Goal: Task Accomplishment & Management: Use online tool/utility

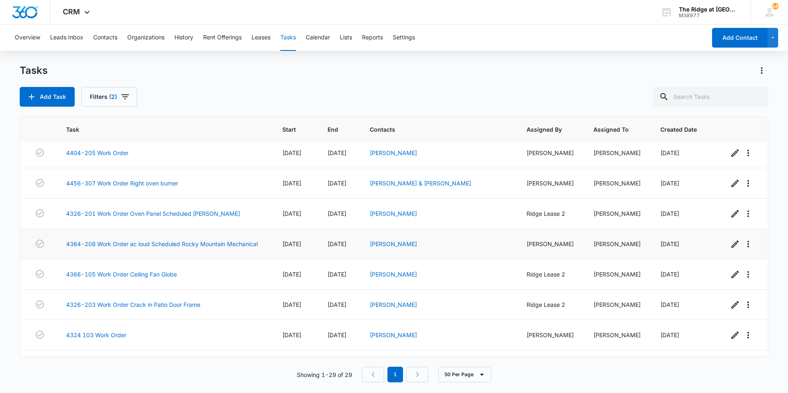
scroll to position [670, 0]
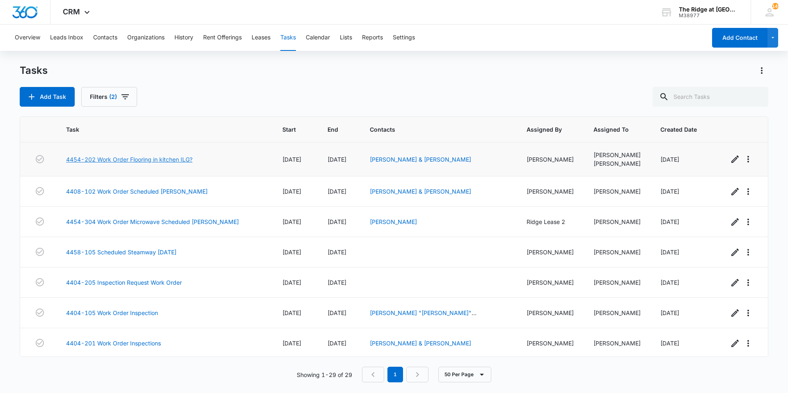
click at [187, 155] on link "4454-202 Work Order Flooring in kitchen ILG?" at bounding box center [129, 159] width 126 height 9
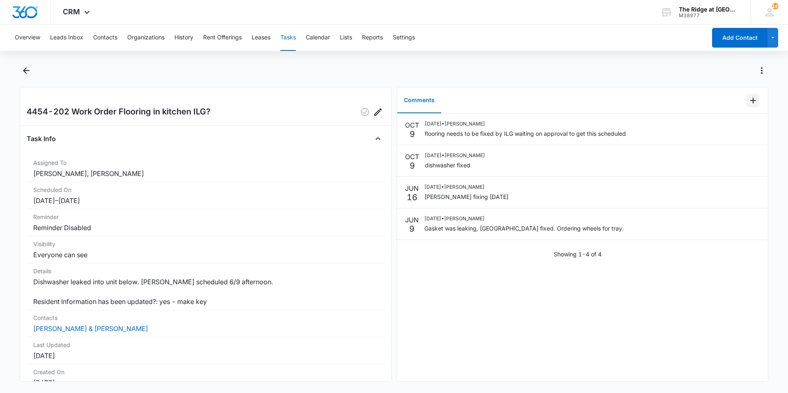
click at [750, 94] on button "Add Comment" at bounding box center [752, 100] width 13 height 13
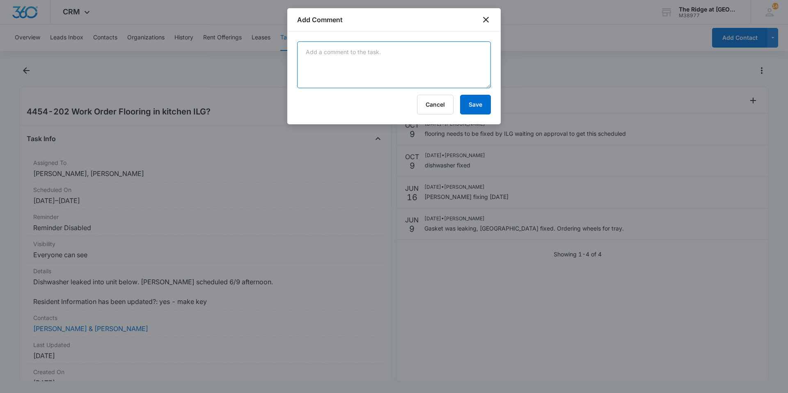
click at [476, 78] on textarea at bounding box center [394, 64] width 194 height 47
drag, startPoint x: 487, startPoint y: 32, endPoint x: 444, endPoint y: 42, distance: 44.8
click at [443, 36] on div "flooring completed Cancel Save" at bounding box center [393, 78] width 213 height 93
click at [442, 59] on textarea "flooring completed" at bounding box center [394, 64] width 194 height 47
type textarea "flooring completed by ilg 4454-202"
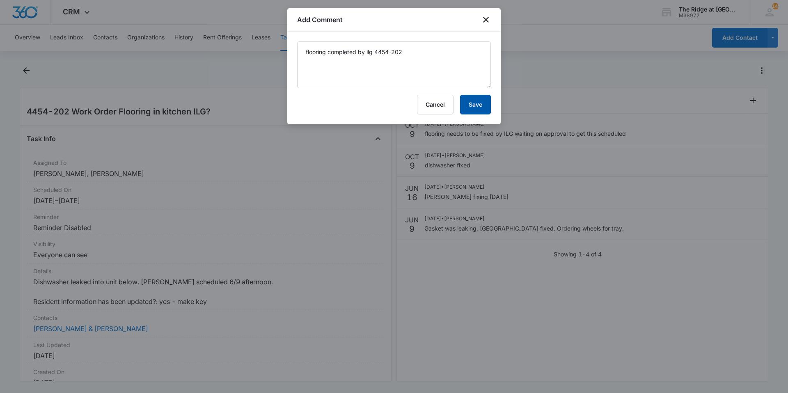
click at [467, 102] on button "Save" at bounding box center [475, 105] width 31 height 20
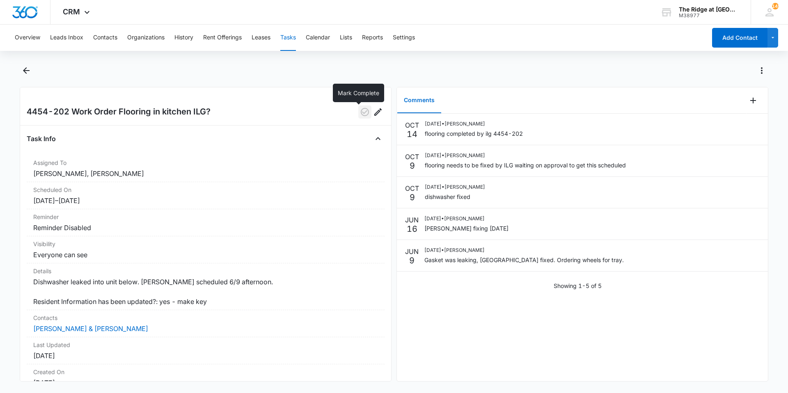
click at [361, 110] on icon "button" at bounding box center [365, 112] width 10 height 10
click at [32, 71] on button "Back" at bounding box center [26, 70] width 13 height 13
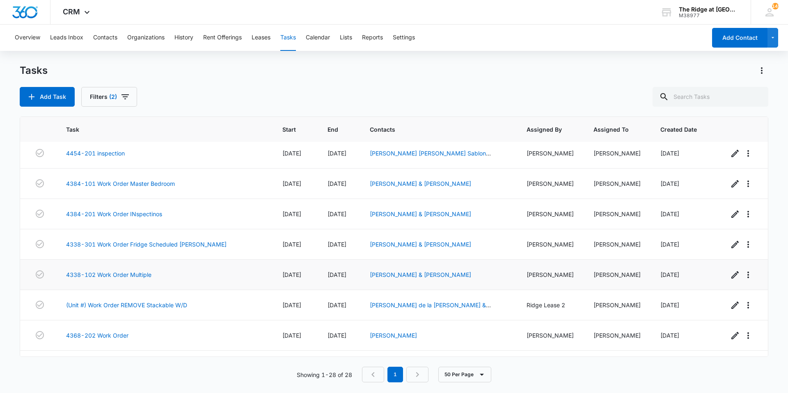
scroll to position [266, 0]
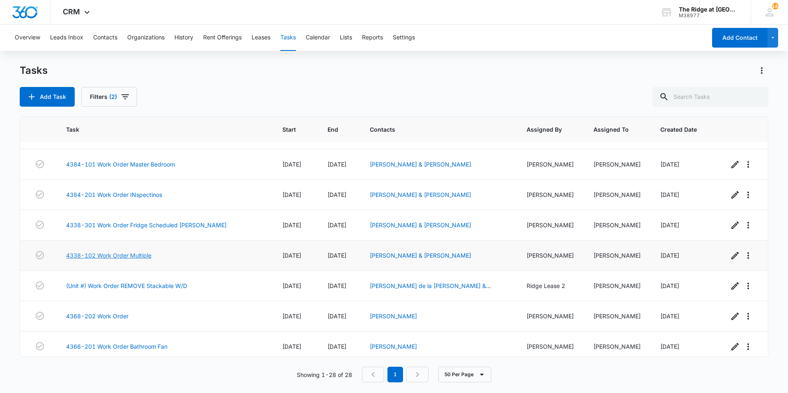
click at [136, 258] on link "4338-102 Work Order Multiple" at bounding box center [108, 255] width 85 height 9
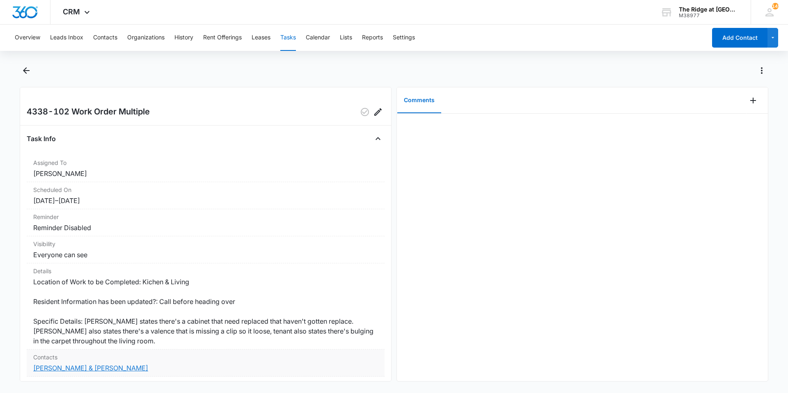
click at [120, 369] on link "[PERSON_NAME] & [PERSON_NAME]" at bounding box center [90, 368] width 115 height 8
